Goal: Task Accomplishment & Management: Use online tool/utility

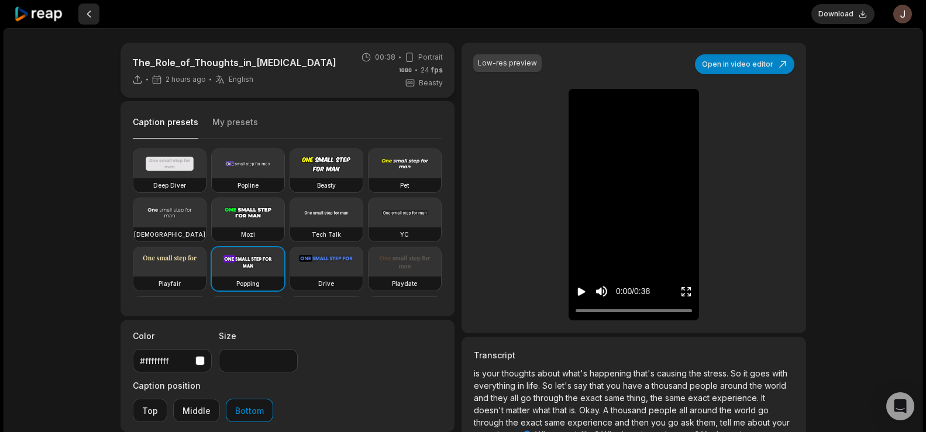
click at [93, 5] on button at bounding box center [88, 14] width 21 height 21
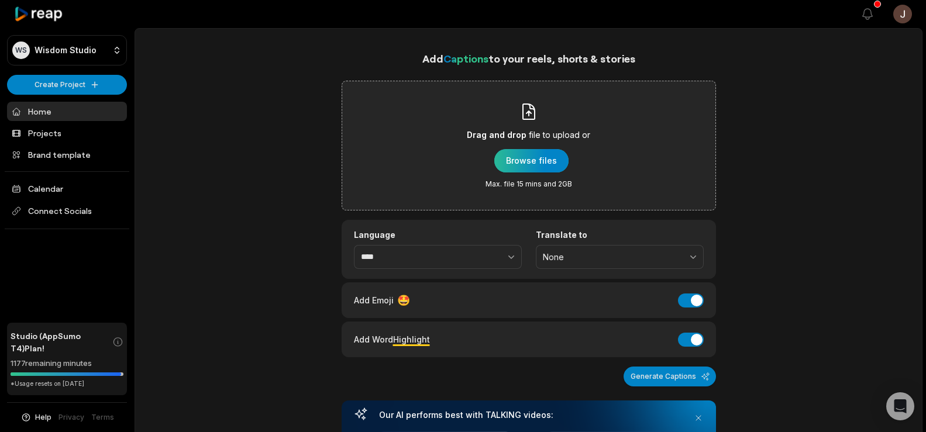
click at [524, 150] on div "button" at bounding box center [531, 160] width 74 height 23
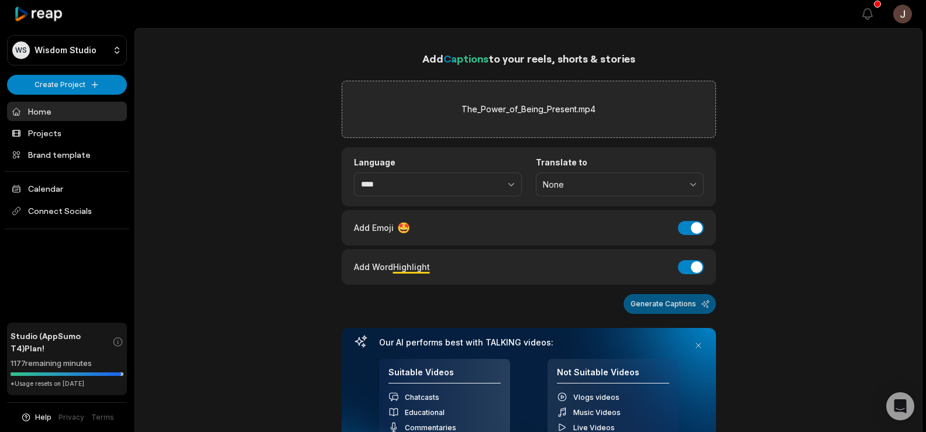
click at [675, 308] on button "Generate Captions" at bounding box center [670, 304] width 92 height 20
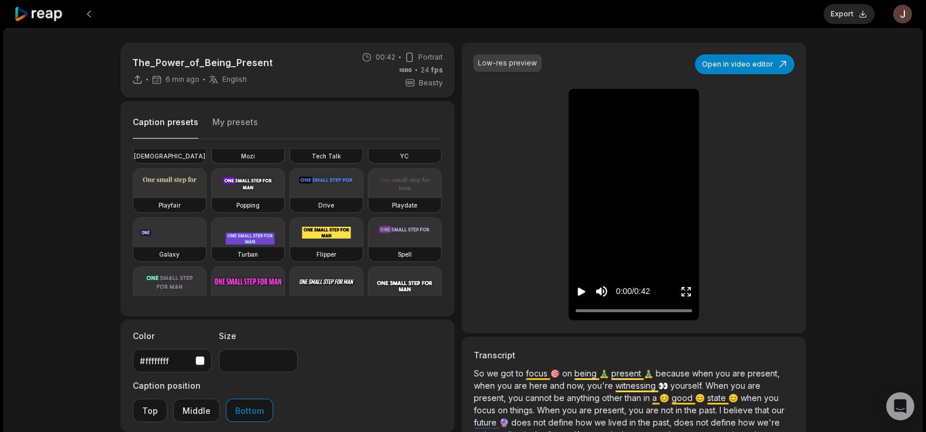
scroll to position [70, 0]
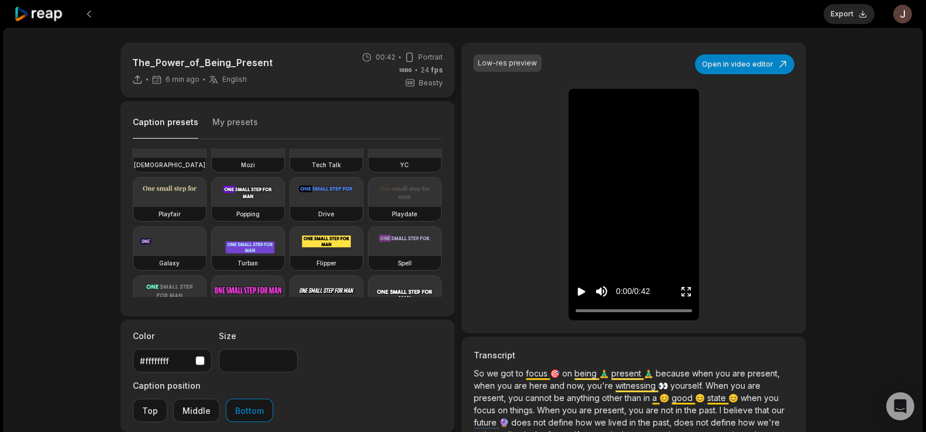
click at [212, 207] on video at bounding box center [248, 192] width 73 height 29
type input "**"
click at [847, 11] on button "Export" at bounding box center [849, 14] width 51 height 20
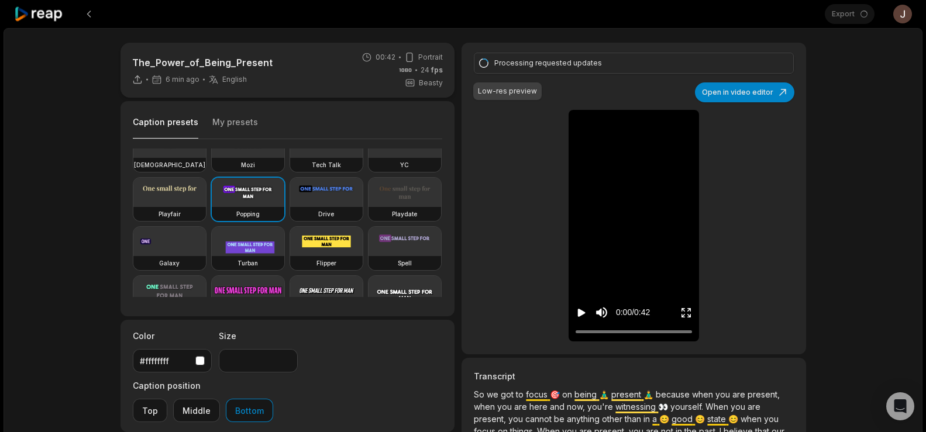
click at [580, 313] on icon "Play video" at bounding box center [582, 313] width 8 height 8
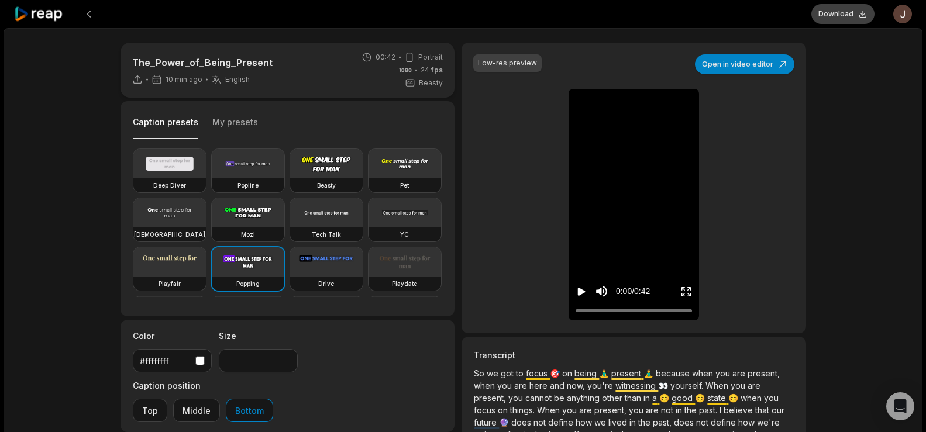
click at [837, 14] on button "Download" at bounding box center [843, 14] width 63 height 20
click at [85, 12] on button at bounding box center [88, 14] width 21 height 21
